Goal: Task Accomplishment & Management: Complete application form

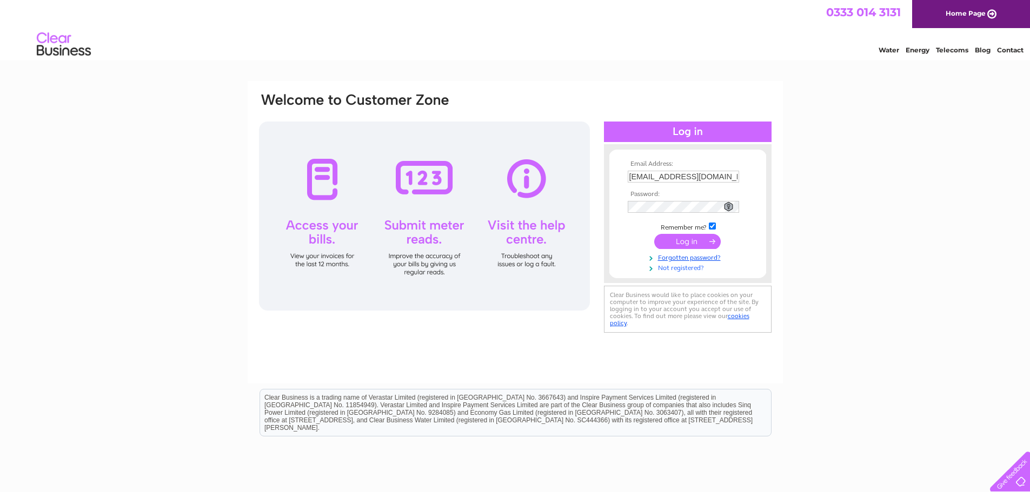
click at [694, 269] on link "Not registered?" at bounding box center [688, 267] width 123 height 10
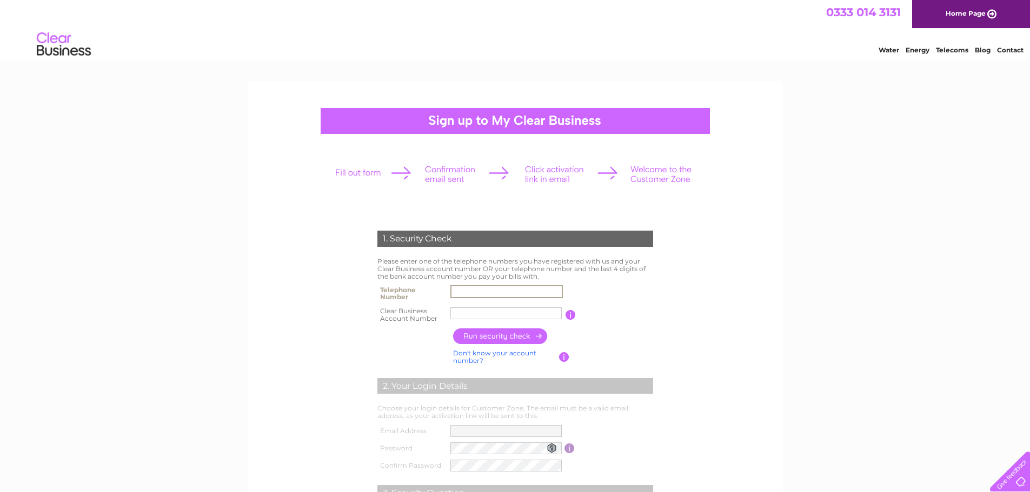
click at [482, 288] on input "text" at bounding box center [506, 291] width 112 height 13
drag, startPoint x: 455, startPoint y: 291, endPoint x: 458, endPoint y: 283, distance: 8.7
click at [455, 291] on input "text" at bounding box center [505, 292] width 111 height 12
type input "01383737748"
click at [466, 310] on input "text" at bounding box center [506, 313] width 112 height 13
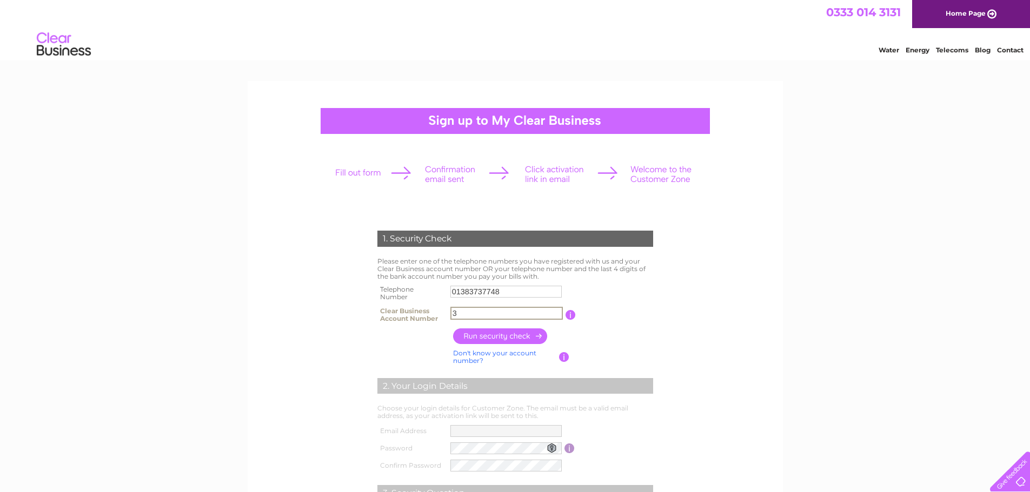
click at [486, 316] on input "3" at bounding box center [506, 313] width 112 height 13
type input "30322293"
click at [490, 337] on input "button" at bounding box center [500, 337] width 95 height 16
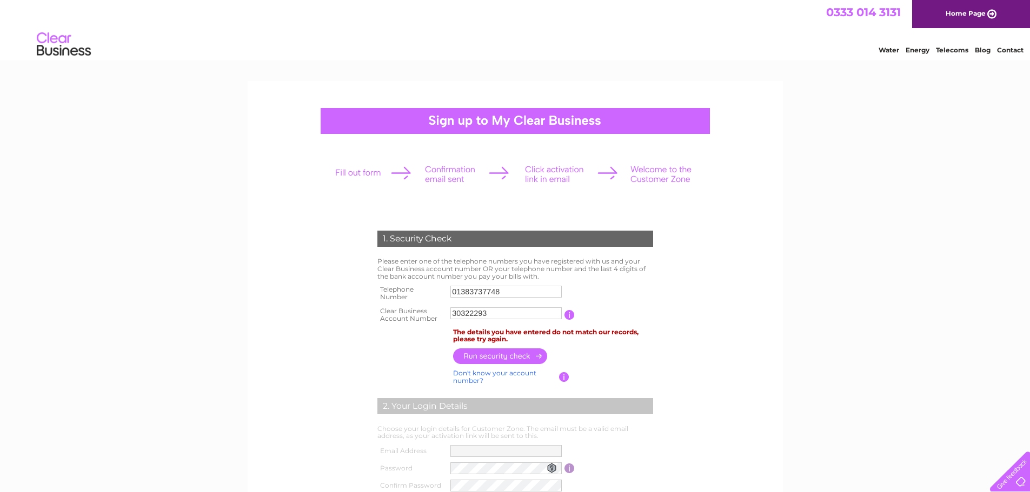
click at [515, 375] on link "Don't know your account number?" at bounding box center [494, 377] width 83 height 16
drag, startPoint x: 539, startPoint y: 293, endPoint x: 400, endPoint y: 290, distance: 139.5
click at [400, 290] on tr "Telephone Number 01383737748" at bounding box center [515, 294] width 281 height 22
click at [492, 378] on td "Don't know your account number? Don't know your bank account number?" at bounding box center [504, 377] width 109 height 21
click at [485, 374] on link "Don't know your bank account number?" at bounding box center [503, 377] width 101 height 16
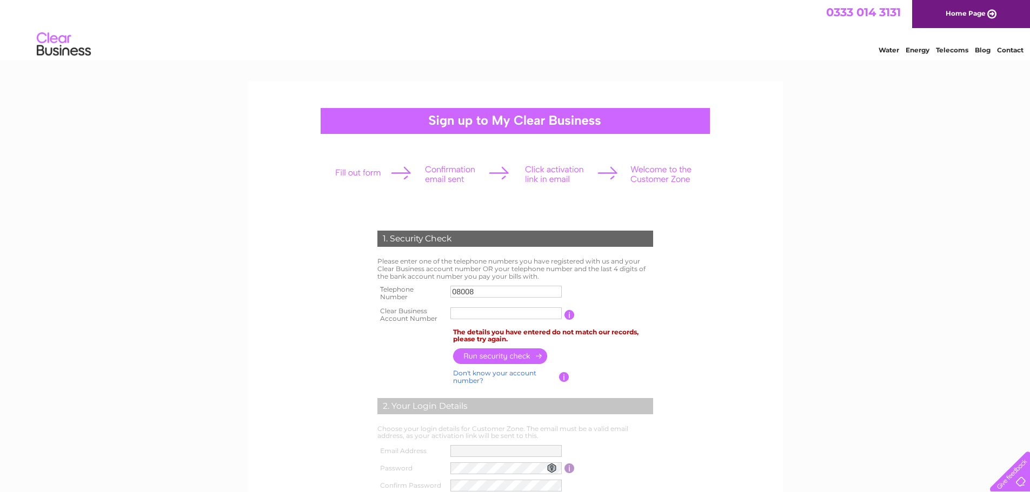
click at [489, 291] on input "08008" at bounding box center [505, 292] width 111 height 12
type input "0800800800"
click at [484, 313] on input "text" at bounding box center [505, 314] width 111 height 12
click at [527, 312] on input "text" at bounding box center [506, 313] width 112 height 13
type input "30322293"
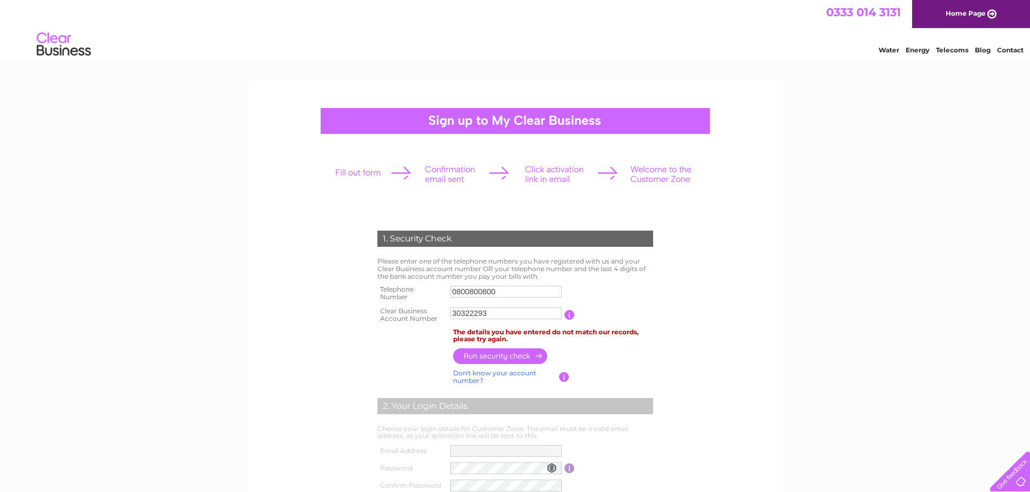
click at [494, 354] on input "button" at bounding box center [500, 357] width 95 height 16
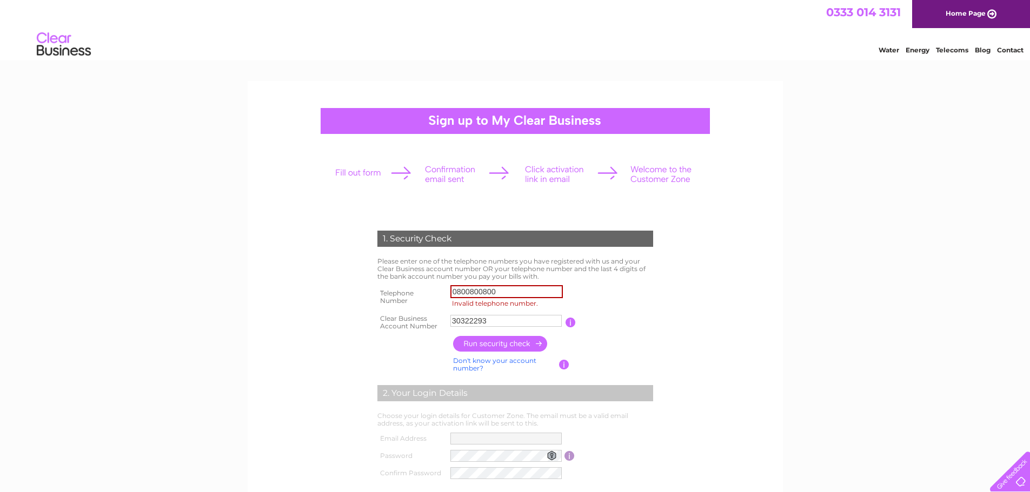
click at [470, 293] on input "0800800800" at bounding box center [506, 291] width 112 height 13
click at [482, 290] on input "0800800800" at bounding box center [506, 291] width 112 height 13
click at [496, 290] on input "0800800800" at bounding box center [506, 291] width 112 height 13
click at [469, 292] on input "0800800800" at bounding box center [506, 291] width 112 height 13
click at [499, 343] on input "button" at bounding box center [500, 344] width 95 height 16
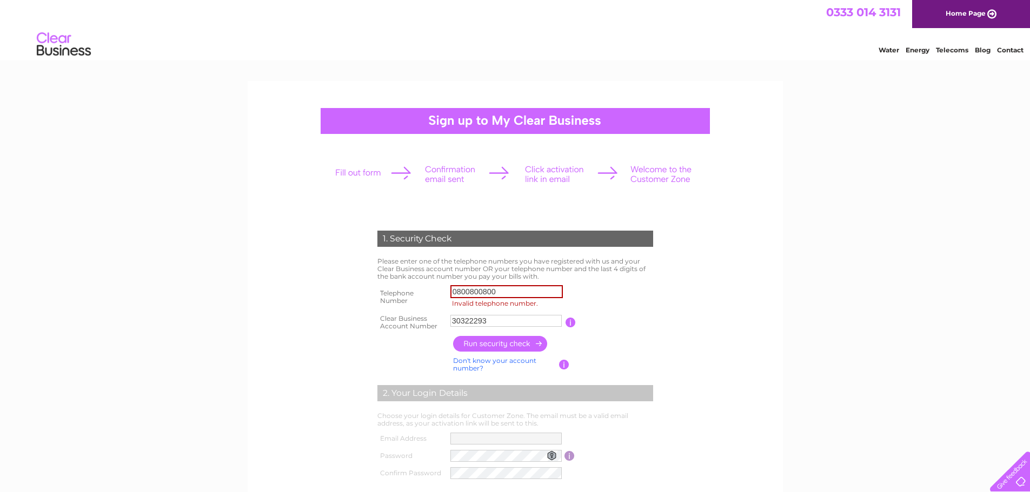
click at [499, 343] on input "button" at bounding box center [500, 344] width 95 height 16
drag, startPoint x: 502, startPoint y: 289, endPoint x: 321, endPoint y: 283, distance: 181.2
click at [385, 283] on tr "Telephone Number 0800800800 Invalid telephone number." at bounding box center [515, 297] width 281 height 29
type input "01383737748"
click at [520, 337] on input "button" at bounding box center [500, 344] width 95 height 16
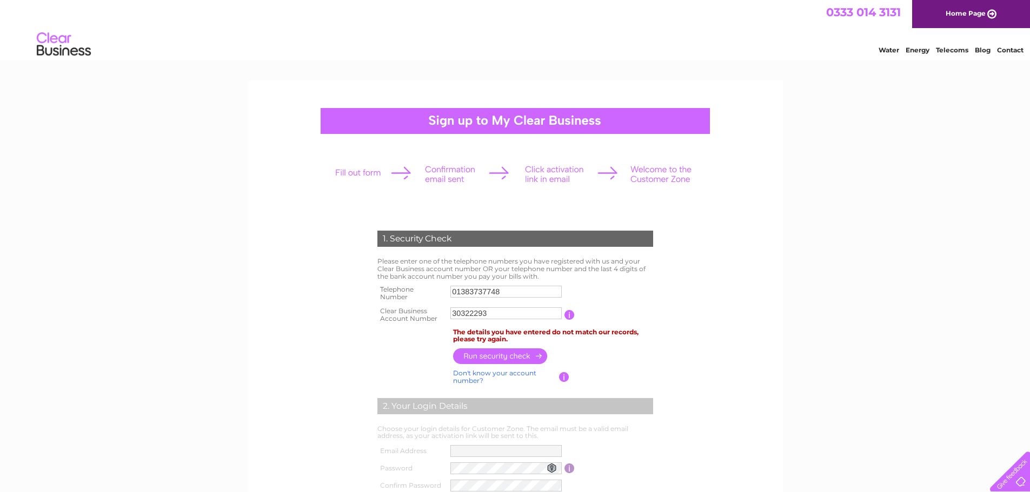
click at [569, 312] on input "button" at bounding box center [569, 315] width 10 height 10
click at [451, 314] on input "30322293" at bounding box center [505, 314] width 111 height 12
drag, startPoint x: 516, startPoint y: 314, endPoint x: 389, endPoint y: 304, distance: 127.4
click at [389, 304] on tr "Clear Business Account Number C30322293 You will find your account number on th…" at bounding box center [515, 315] width 281 height 22
type input "CB3032229"
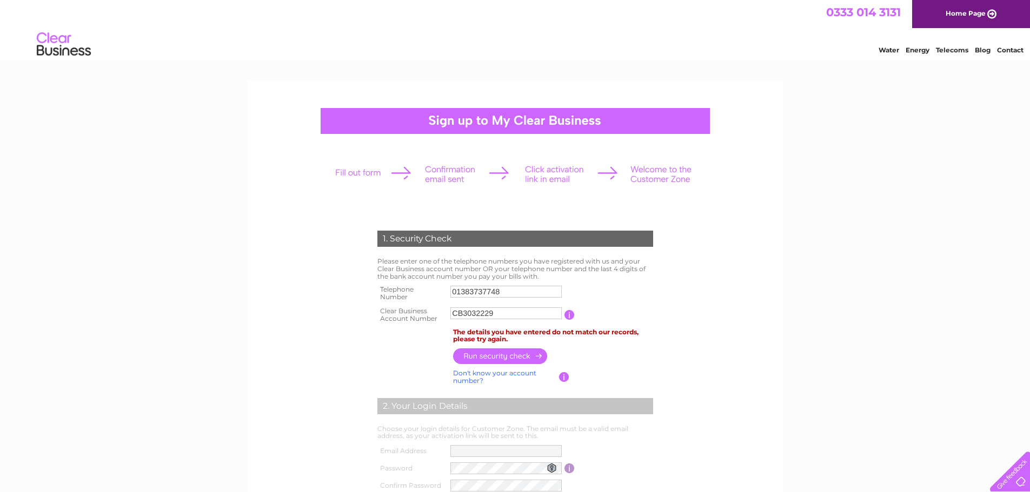
click at [571, 313] on input "button" at bounding box center [569, 315] width 10 height 10
click at [484, 352] on input "button" at bounding box center [500, 357] width 95 height 16
click at [499, 316] on input "CB3032229" at bounding box center [505, 314] width 111 height 12
click at [573, 317] on input "button" at bounding box center [570, 315] width 10 height 10
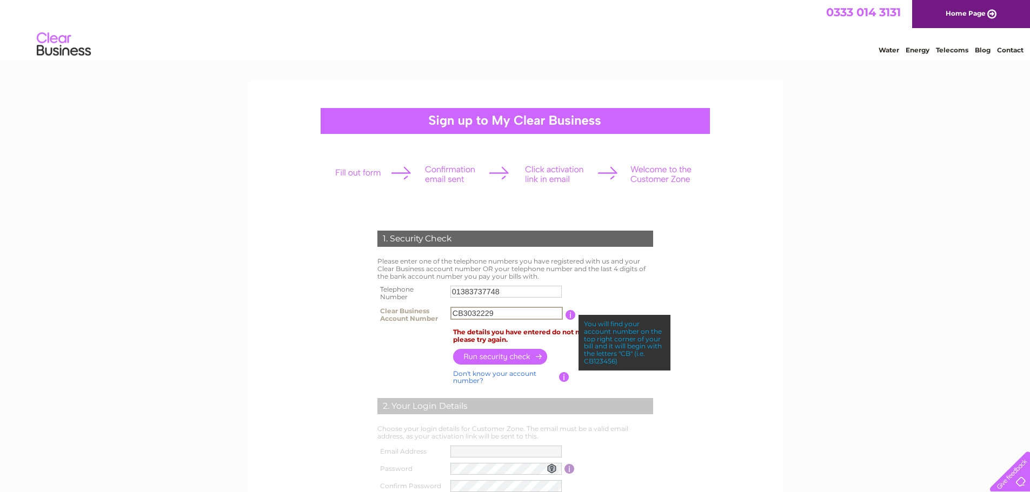
drag, startPoint x: 511, startPoint y: 312, endPoint x: 355, endPoint y: 303, distance: 156.4
click at [356, 304] on div "1. Security Check Please enter one of the telephone numbers you have registered…" at bounding box center [515, 416] width 326 height 392
paste input "text"
click at [487, 359] on input "button" at bounding box center [500, 357] width 95 height 16
drag, startPoint x: 464, startPoint y: 312, endPoint x: 436, endPoint y: 308, distance: 27.9
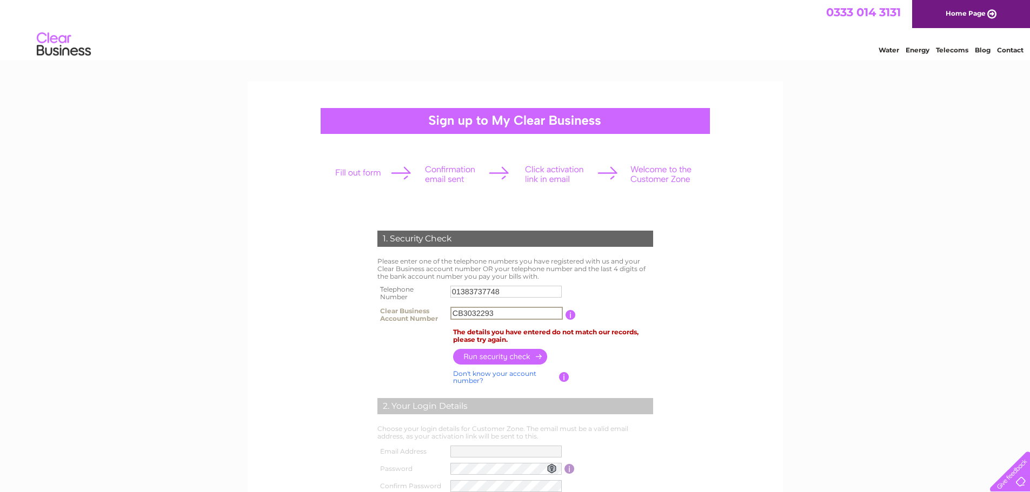
click at [432, 311] on tr "Clear Business Account Number CB3032293 You will find your account number on th…" at bounding box center [515, 315] width 281 height 22
click at [499, 313] on input "3032293" at bounding box center [506, 313] width 112 height 13
type input "30322293"
click at [526, 356] on input "button" at bounding box center [500, 357] width 95 height 16
